Goal: Feedback & Contribution: Leave review/rating

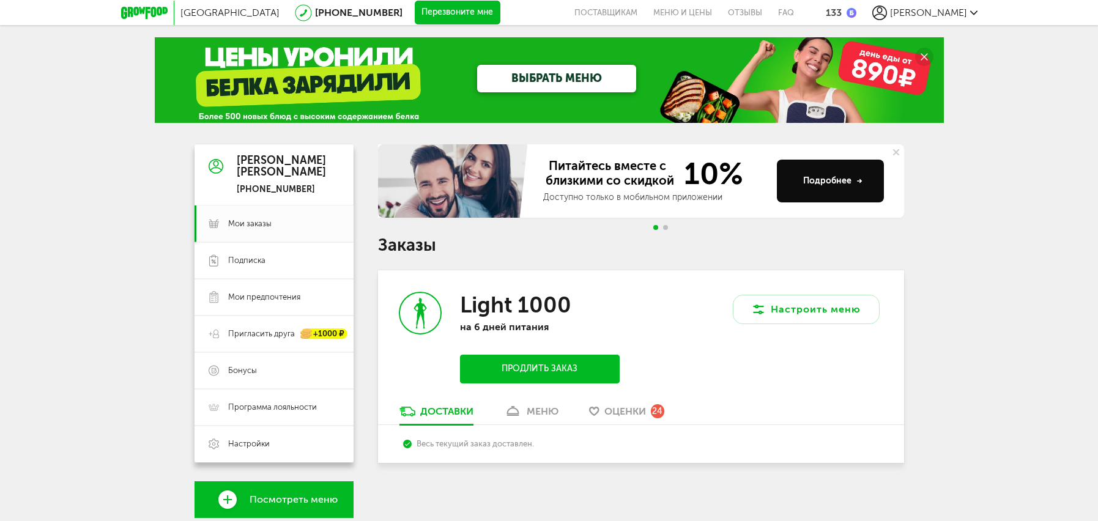
click at [633, 413] on span "Оценки" at bounding box center [625, 412] width 42 height 12
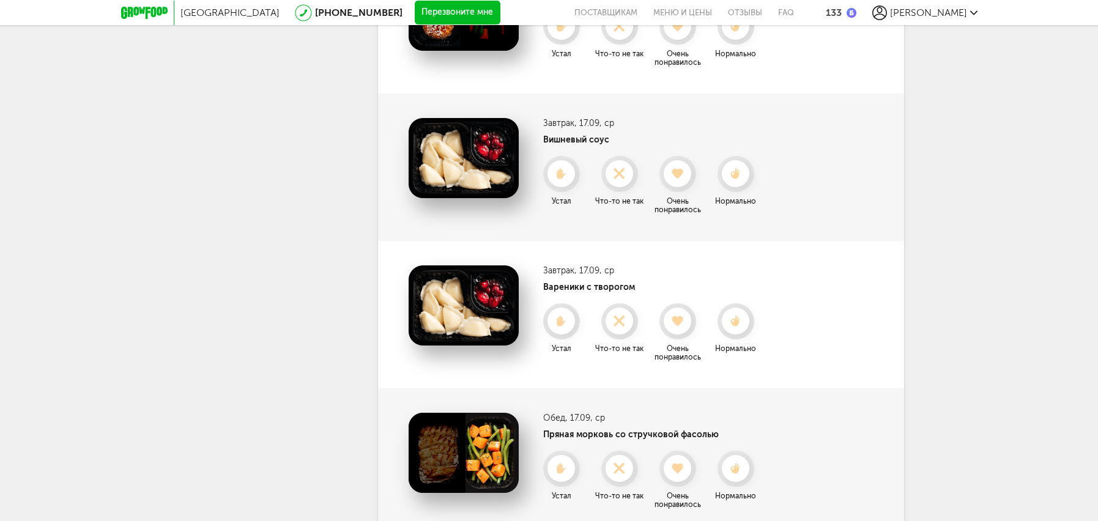
scroll to position [2451, 0]
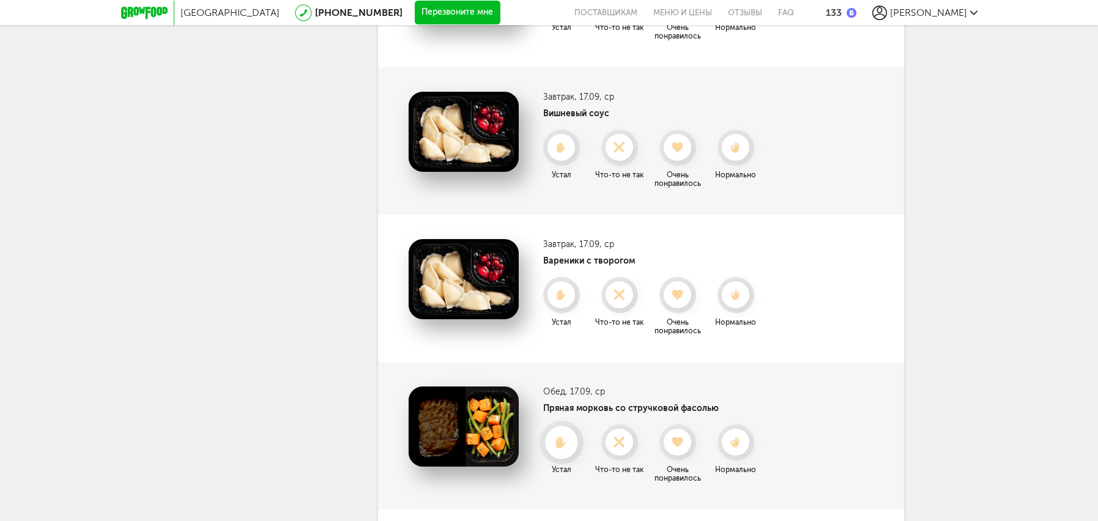
click at [562, 440] on use at bounding box center [561, 442] width 10 height 12
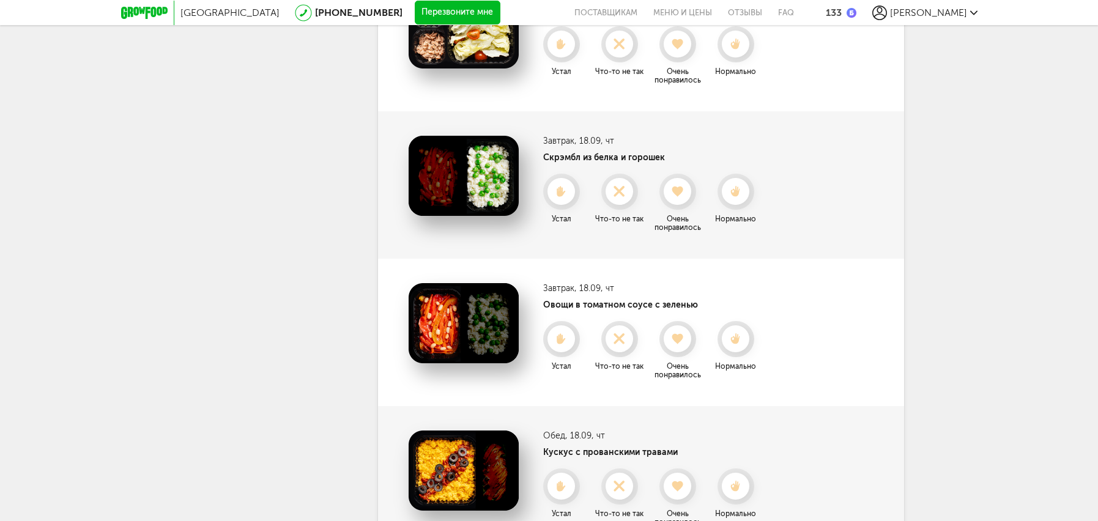
scroll to position [3001, 0]
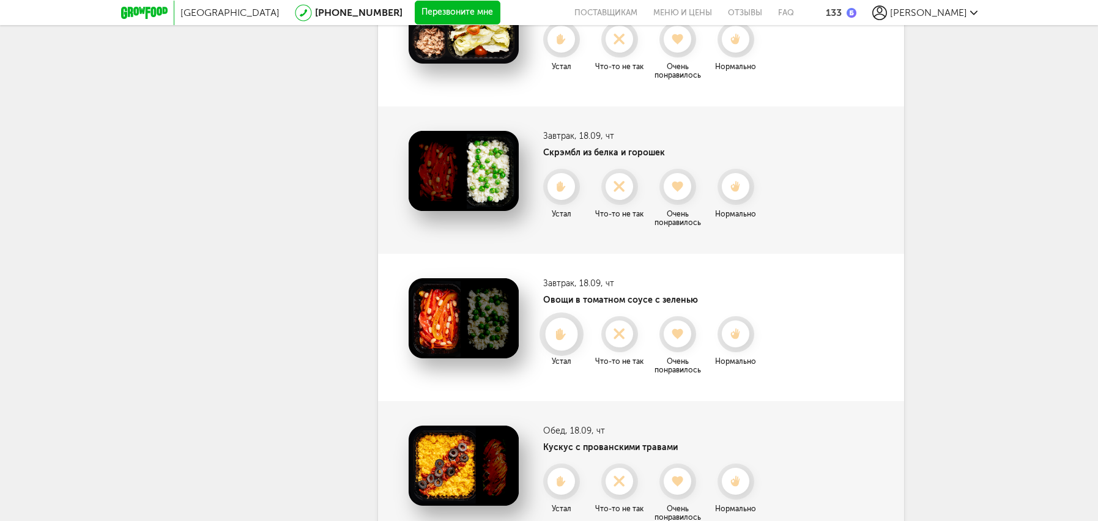
click at [559, 336] on use at bounding box center [561, 334] width 10 height 12
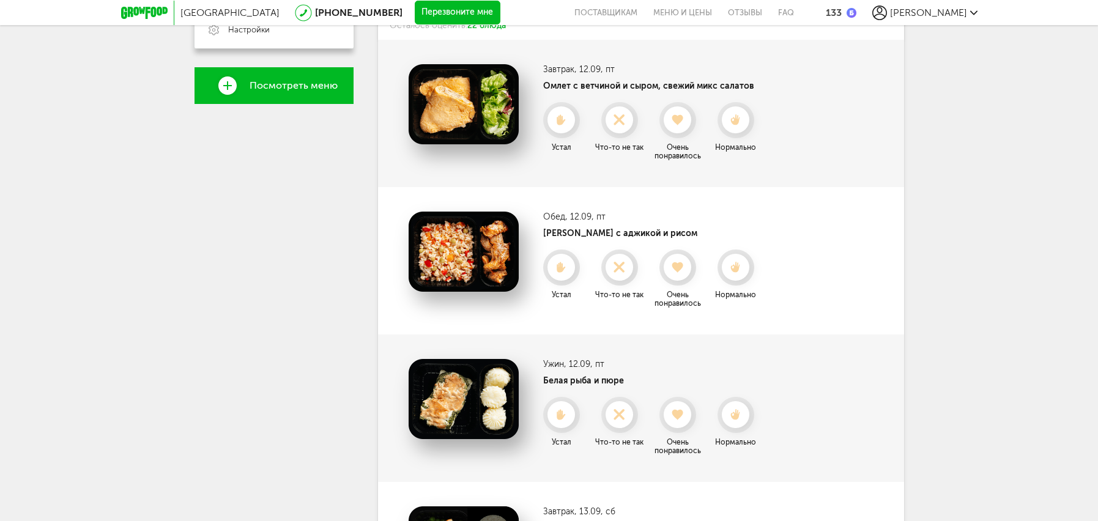
scroll to position [363, 0]
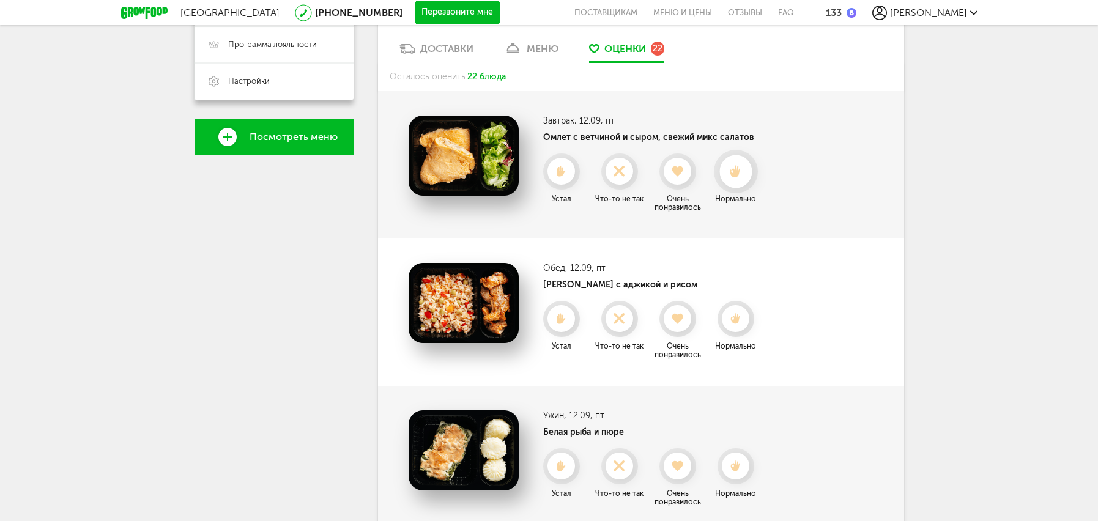
click at [738, 173] on use at bounding box center [735, 171] width 11 height 13
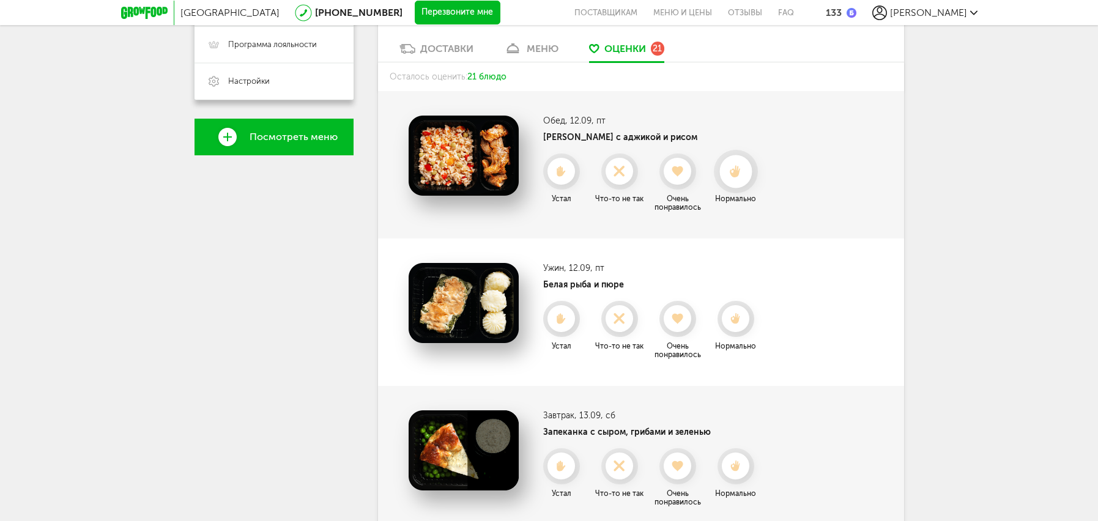
click at [736, 176] on use at bounding box center [735, 171] width 11 height 13
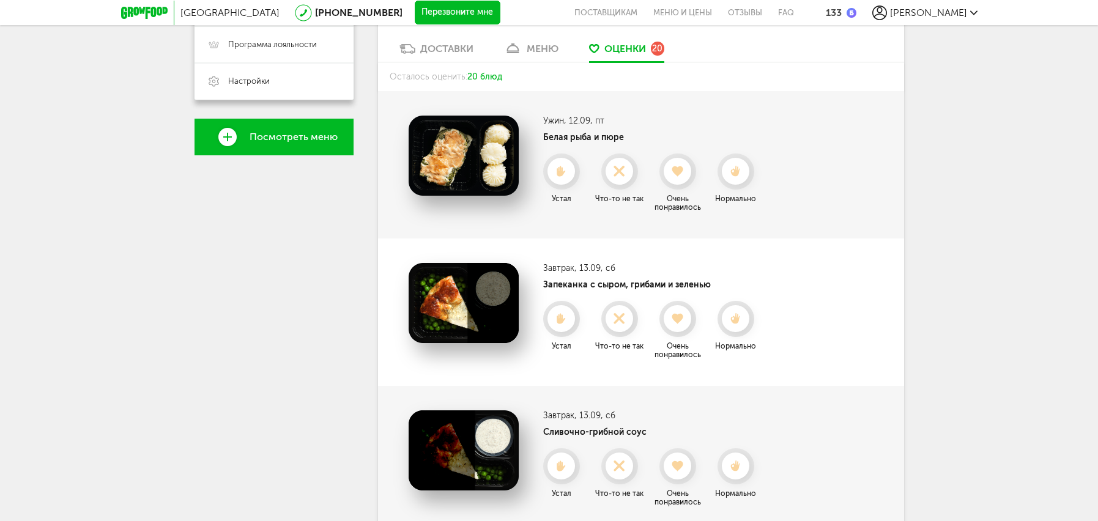
click at [731, 169] on icon at bounding box center [735, 171] width 27 height 11
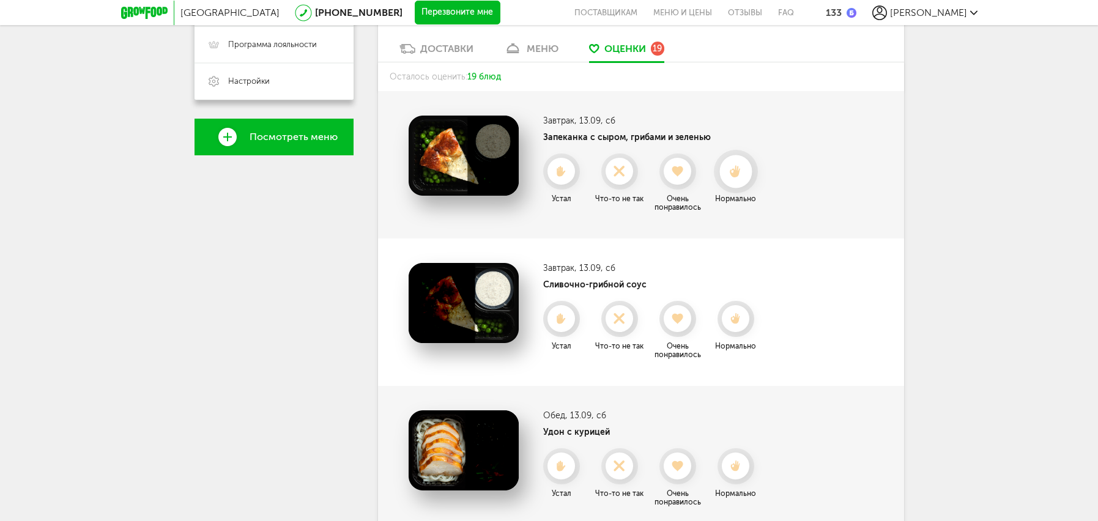
click at [738, 169] on use at bounding box center [735, 171] width 11 height 13
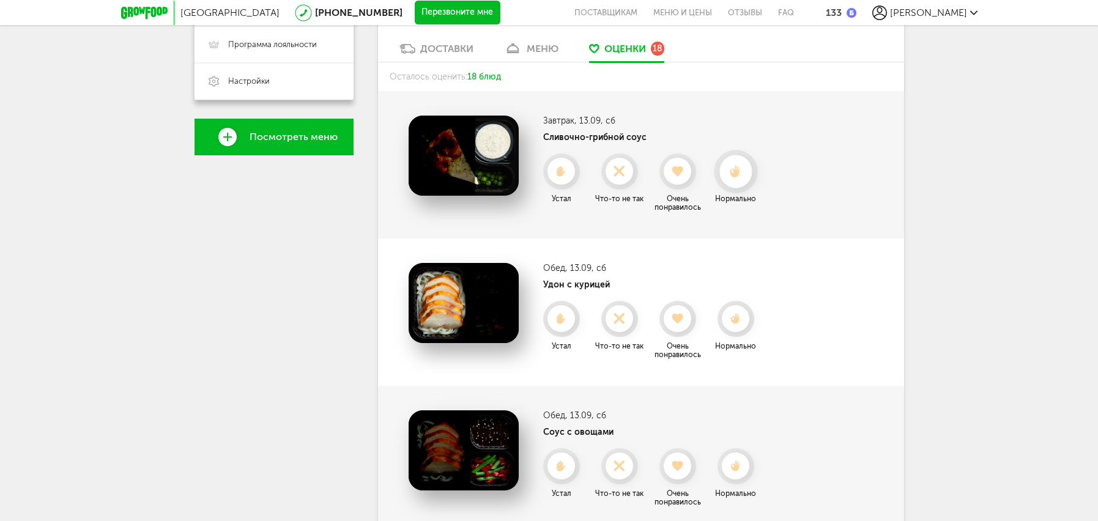
click at [737, 176] on use at bounding box center [735, 171] width 11 height 13
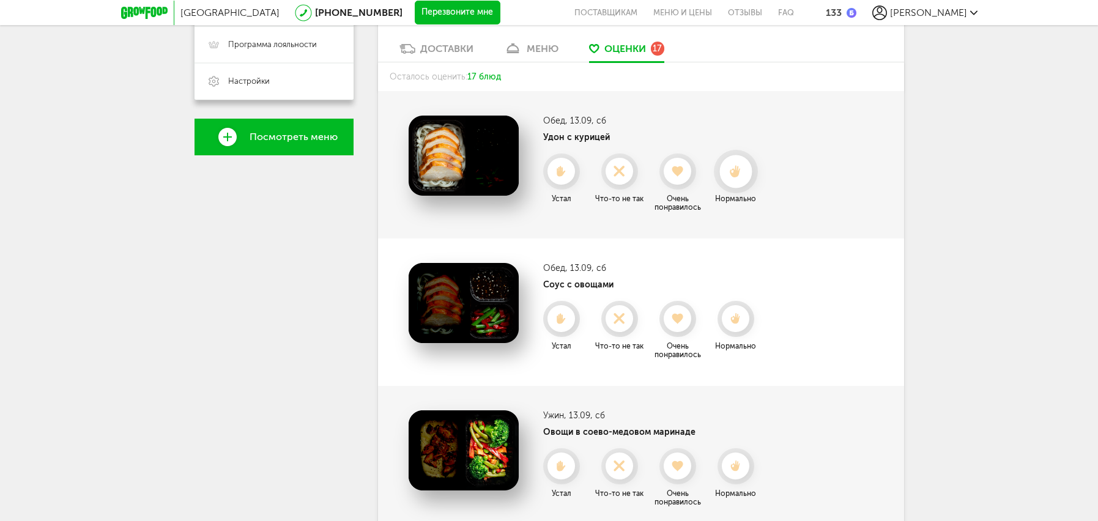
click at [732, 174] on use at bounding box center [735, 171] width 11 height 13
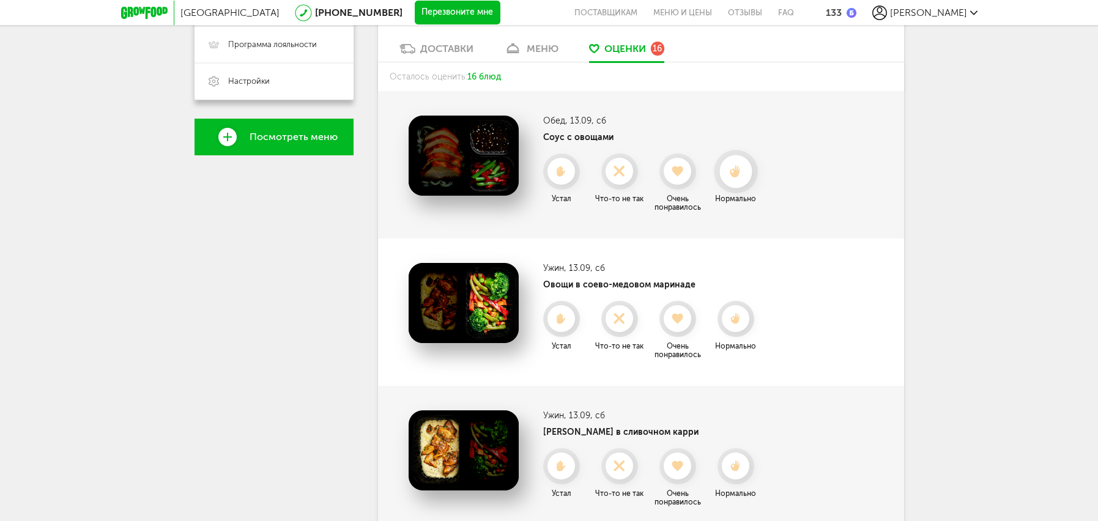
click at [733, 173] on icon at bounding box center [735, 171] width 32 height 13
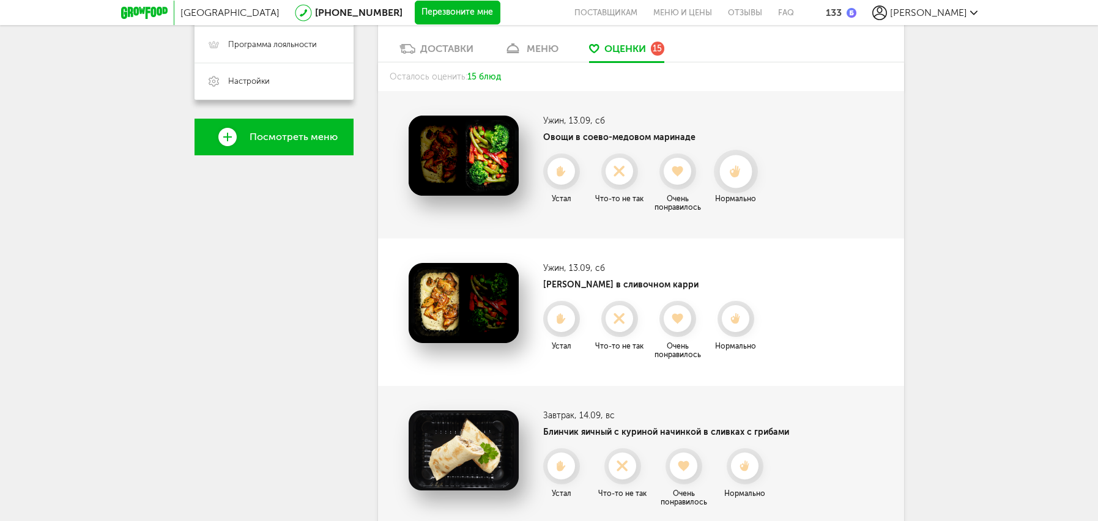
click at [737, 177] on use at bounding box center [735, 171] width 11 height 13
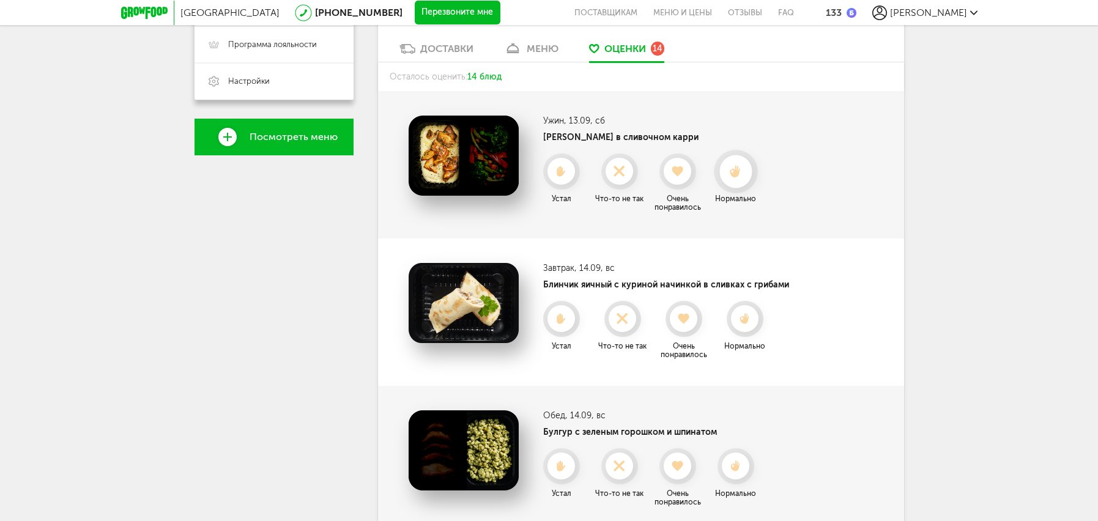
click at [737, 173] on use at bounding box center [735, 171] width 11 height 13
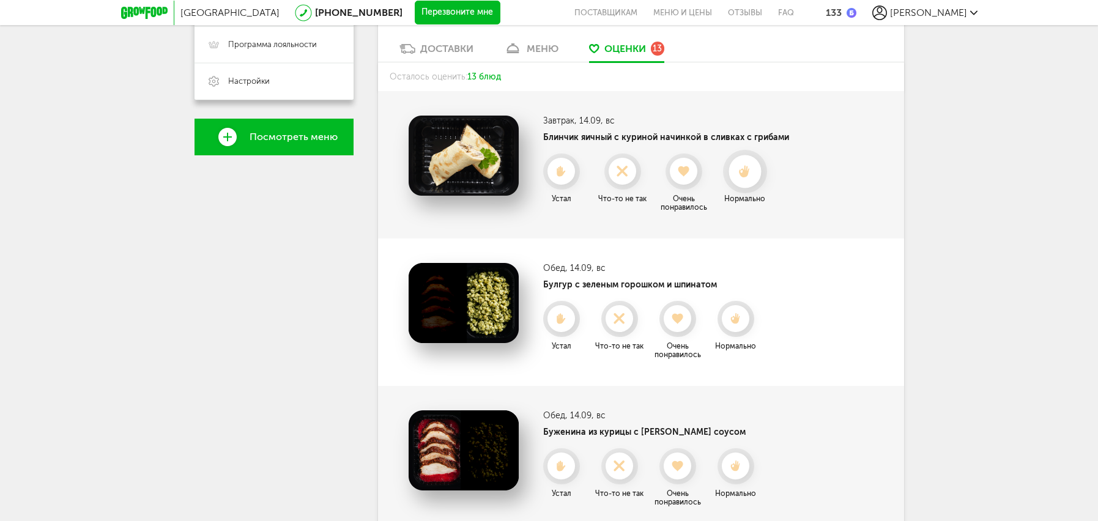
click at [746, 174] on use at bounding box center [744, 171] width 11 height 13
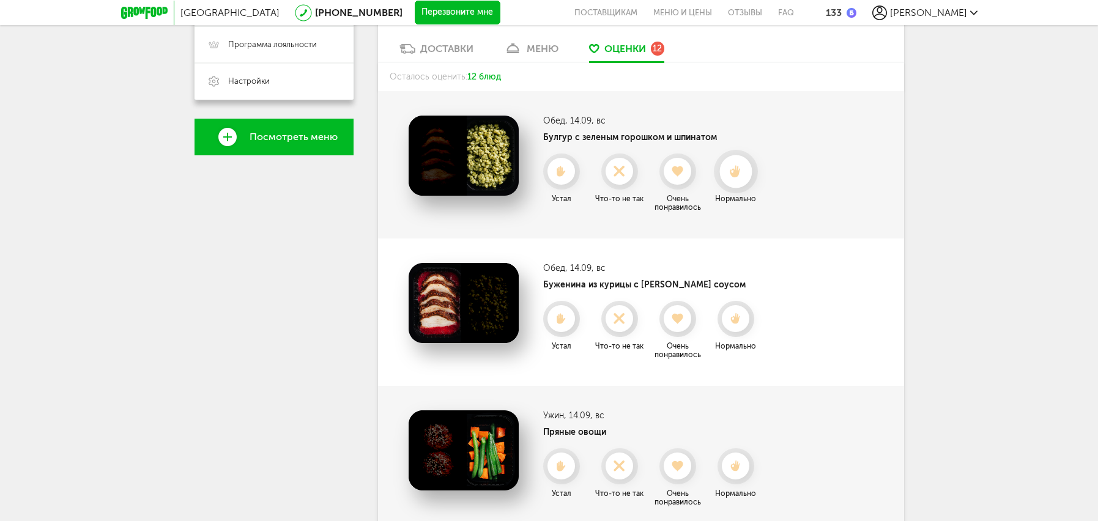
click at [741, 177] on icon at bounding box center [735, 171] width 32 height 13
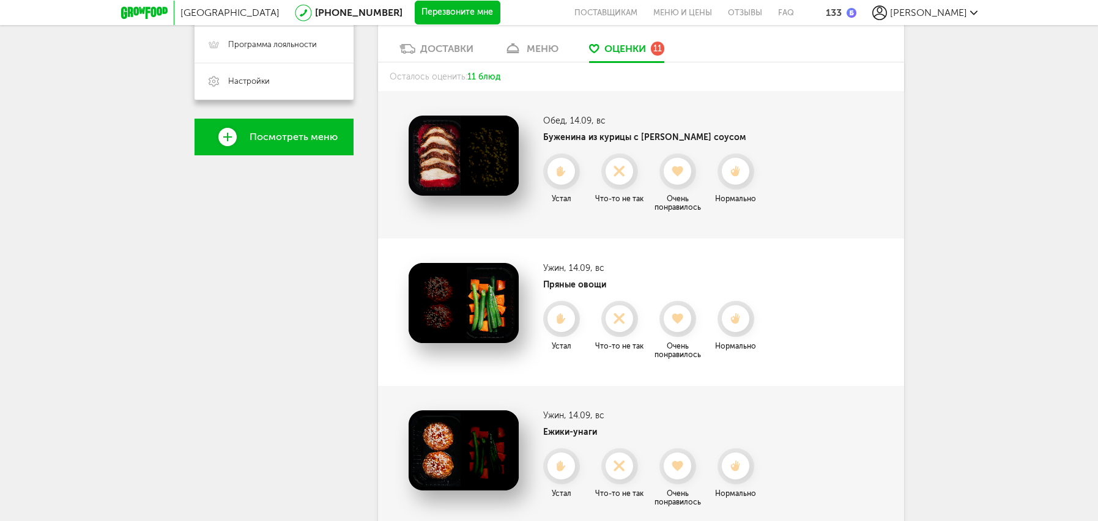
click at [741, 177] on icon at bounding box center [735, 171] width 27 height 11
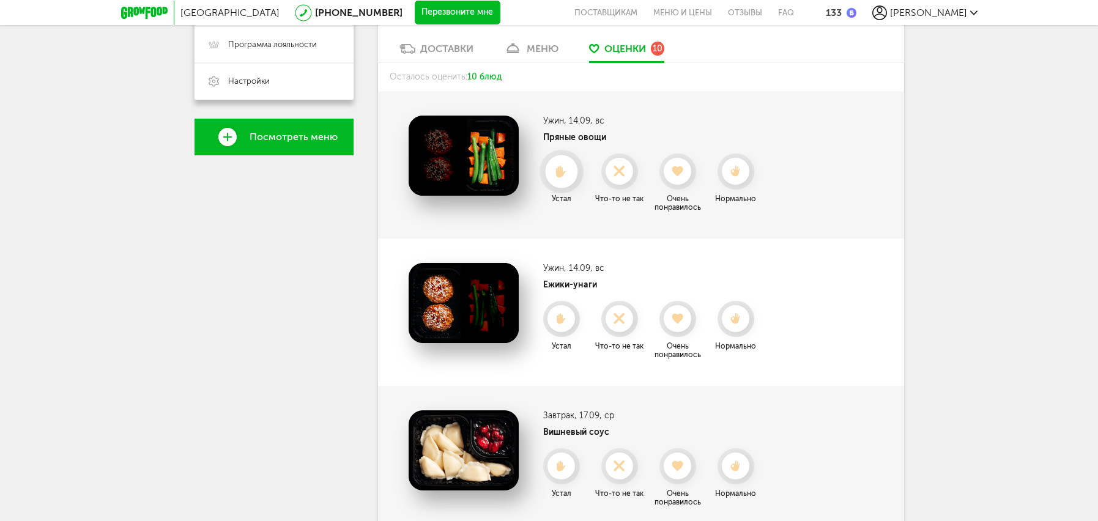
click at [559, 176] on use at bounding box center [561, 171] width 10 height 12
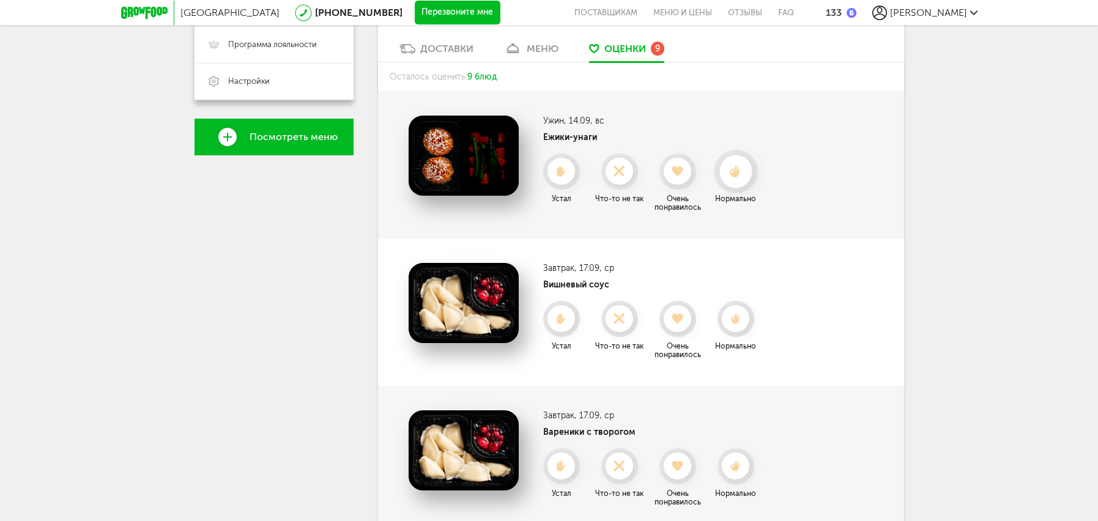
click at [733, 174] on use at bounding box center [735, 171] width 11 height 13
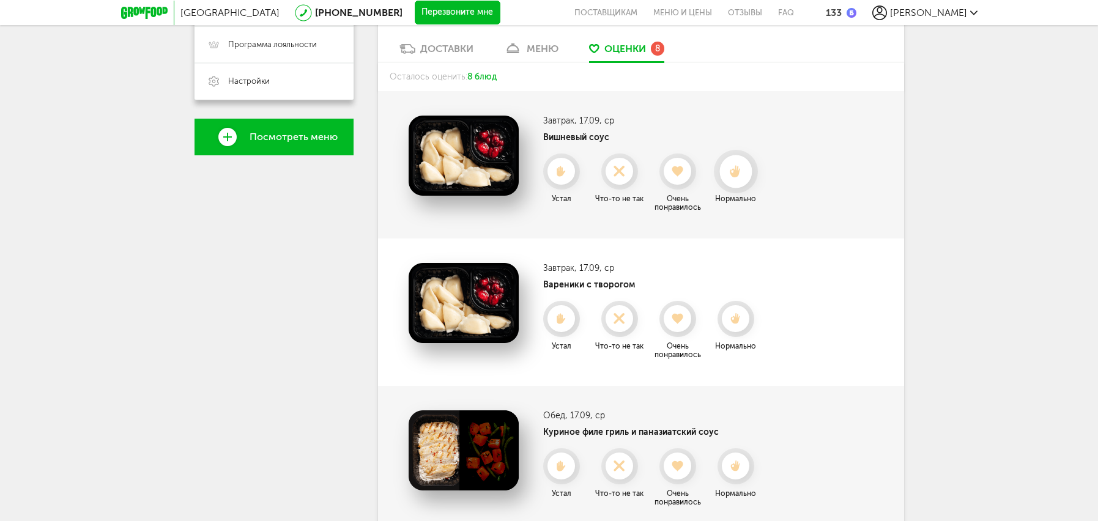
click at [732, 173] on use at bounding box center [735, 171] width 11 height 13
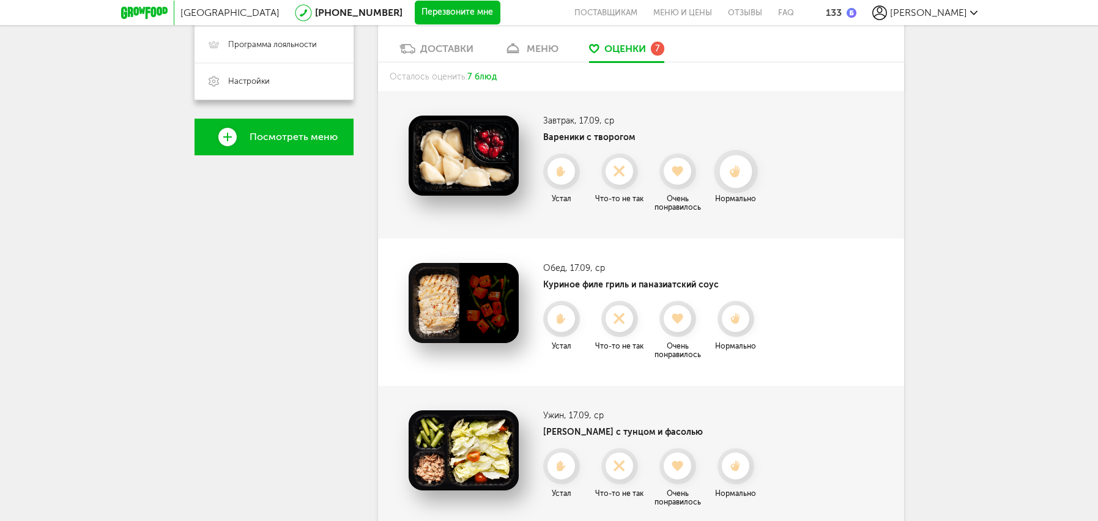
click at [733, 175] on use at bounding box center [735, 171] width 11 height 13
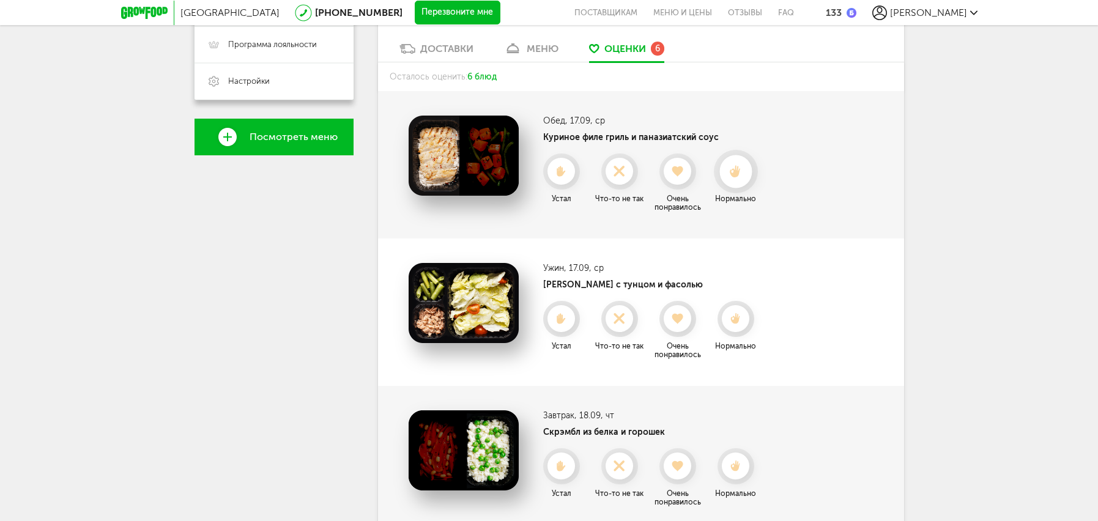
click at [735, 179] on div at bounding box center [735, 171] width 32 height 32
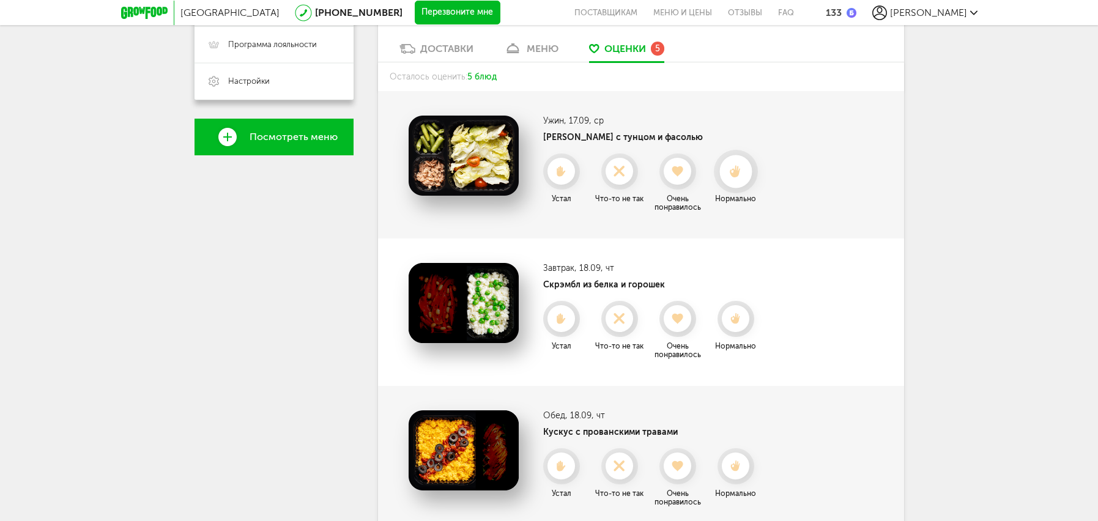
click at [738, 176] on use at bounding box center [735, 171] width 11 height 13
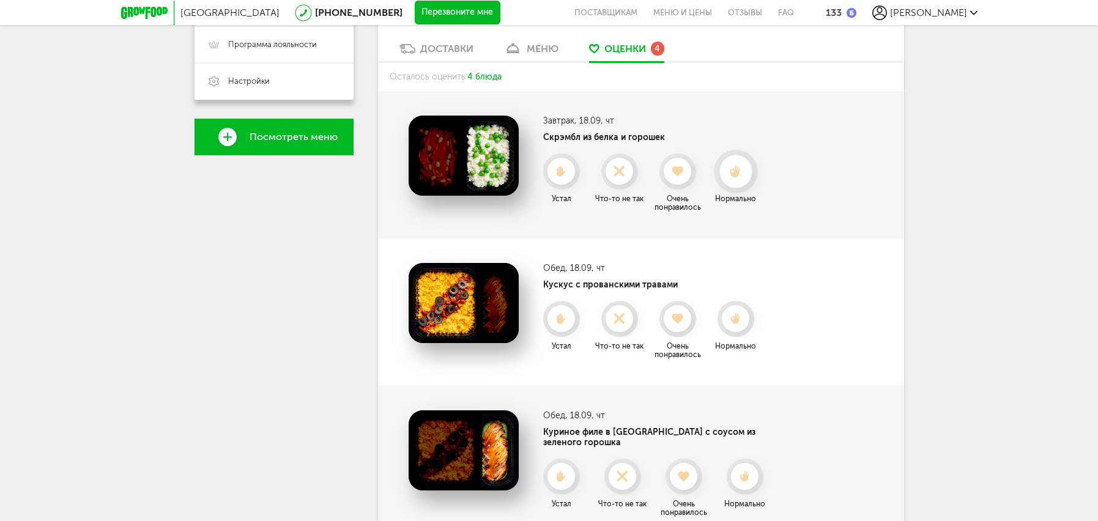
click at [739, 176] on use at bounding box center [735, 171] width 11 height 13
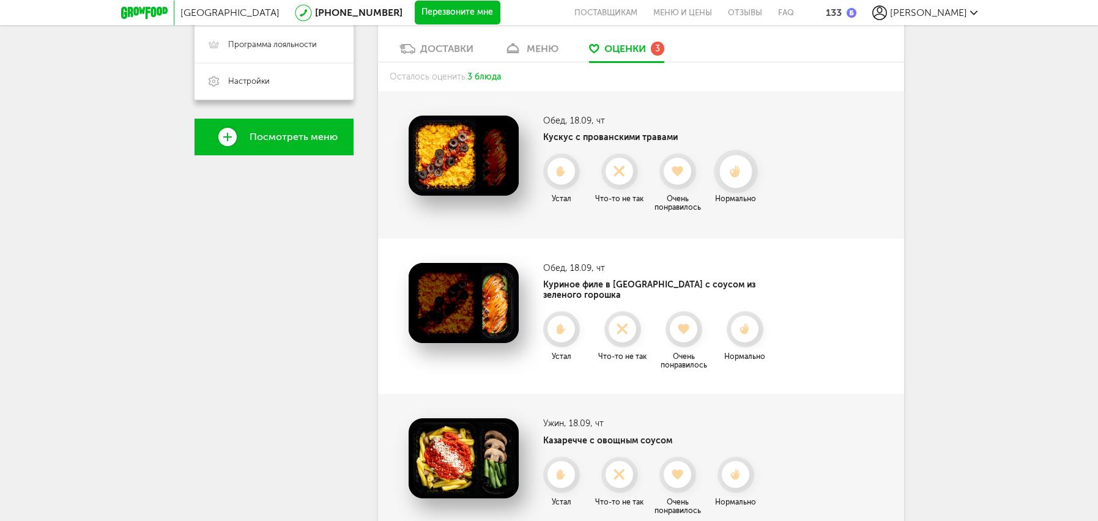
click at [737, 173] on use at bounding box center [735, 171] width 11 height 13
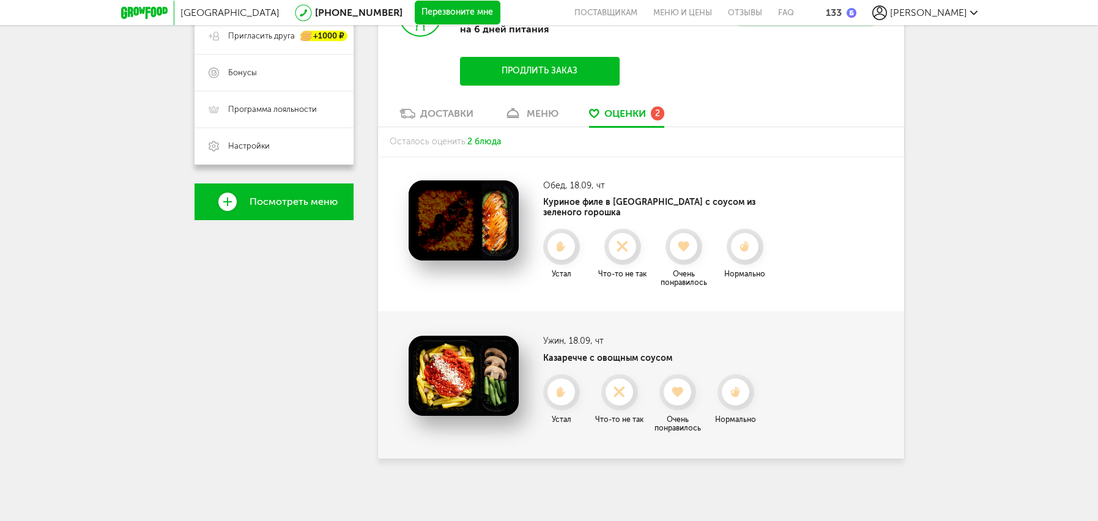
scroll to position [289, 0]
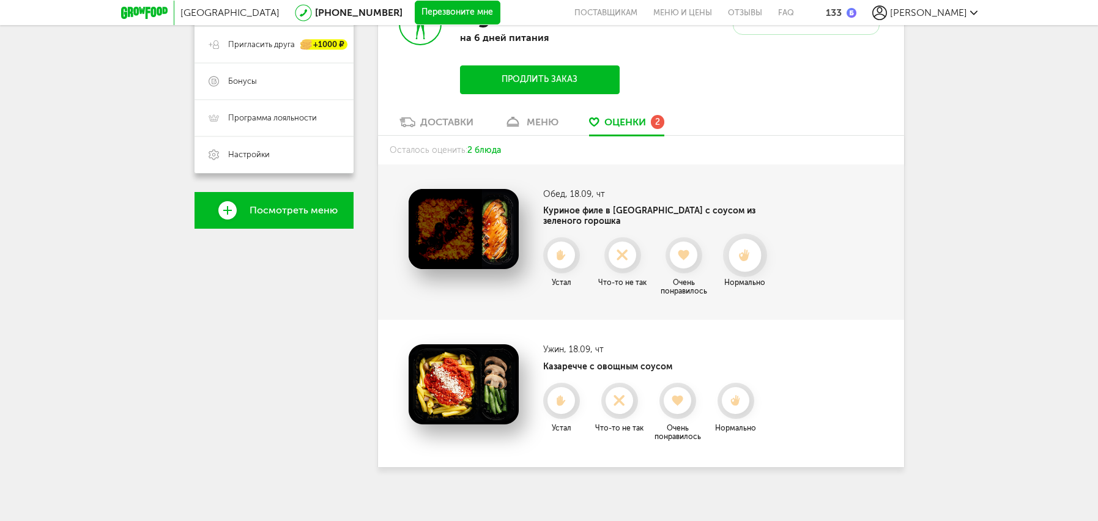
click at [741, 251] on icon at bounding box center [745, 255] width 32 height 13
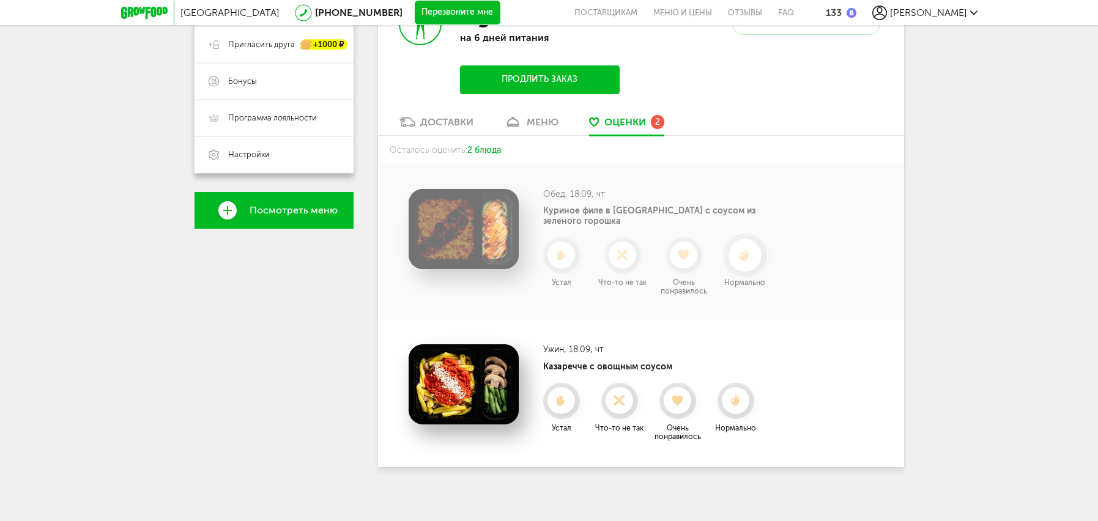
scroll to position [142, 0]
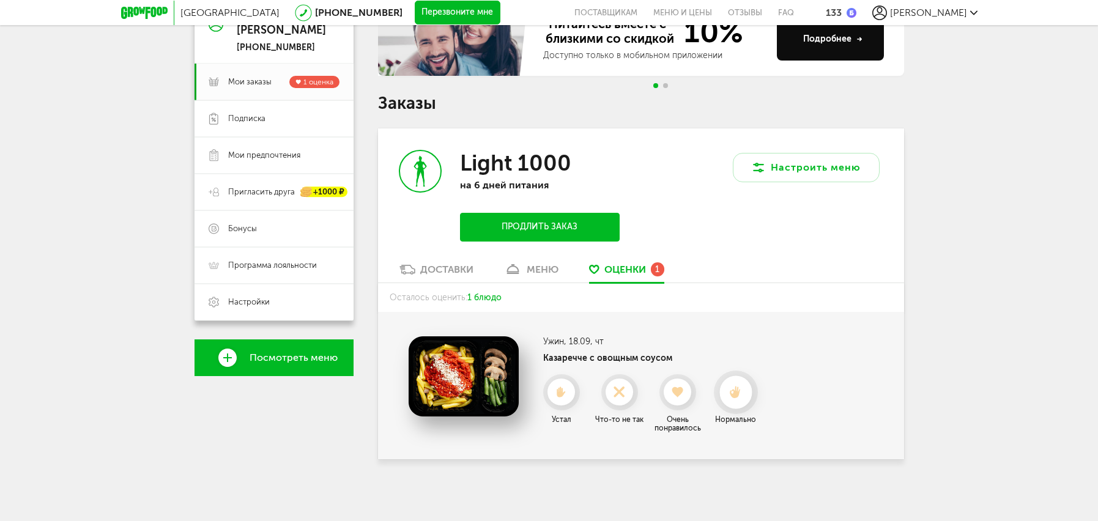
click at [737, 396] on use at bounding box center [735, 392] width 11 height 13
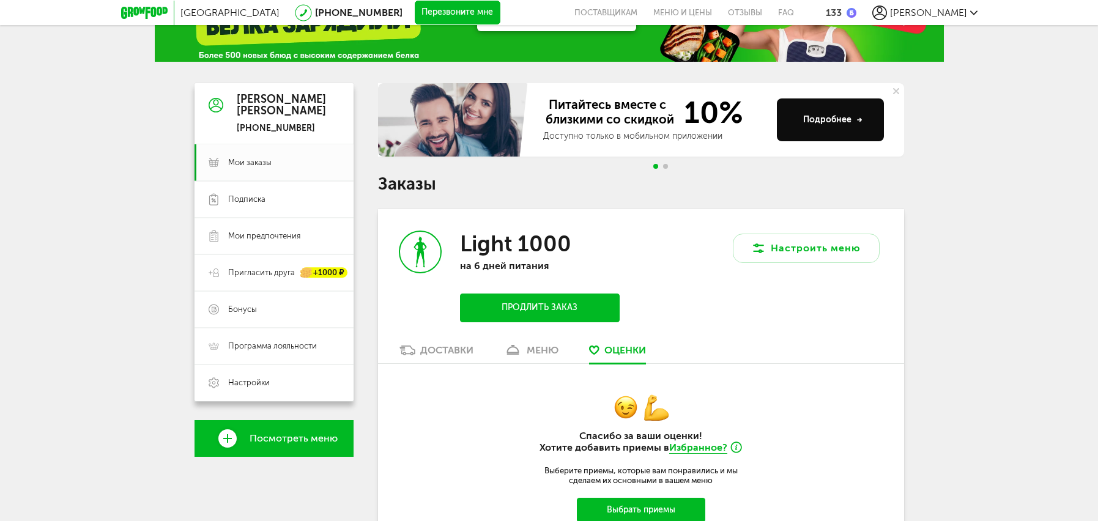
scroll to position [0, 0]
